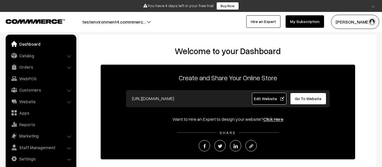
click at [40, 55] on link "Catalog" at bounding box center [40, 55] width 67 height 10
click at [0, 0] on link "Products" at bounding box center [0, 0] width 0 height 0
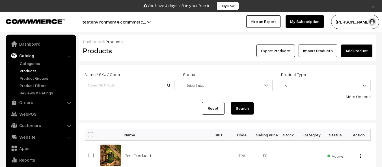
scroll to position [16, 0]
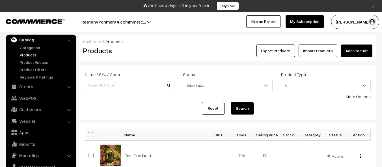
click at [357, 51] on link "Add Product" at bounding box center [356, 50] width 31 height 12
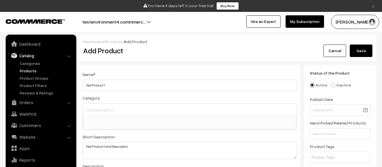
select select
type textarea "Test Product 1 shot Description"
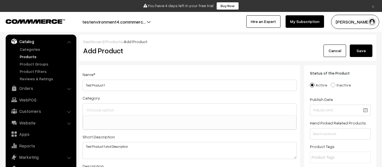
scroll to position [177, 0]
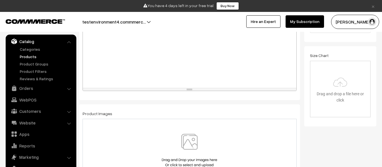
click at [190, 150] on img at bounding box center [189, 150] width 58 height 33
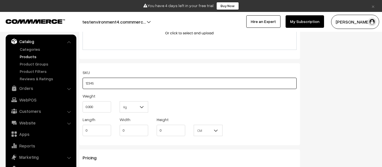
type input "12345"
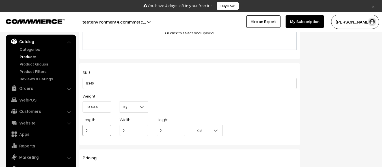
type input "0.00"
type input "0.85"
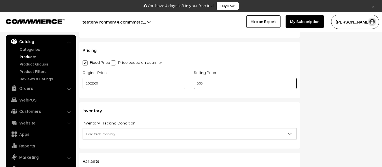
type input "0.00"
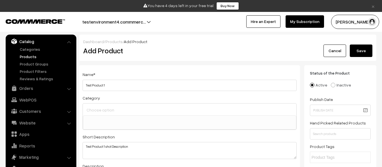
click at [361, 51] on button "Save" at bounding box center [361, 50] width 23 height 12
type input "0.00"
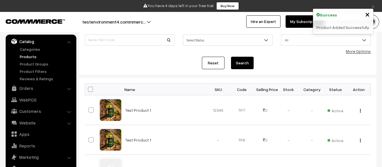
scroll to position [46, 0]
